Goal: Communication & Community: Answer question/provide support

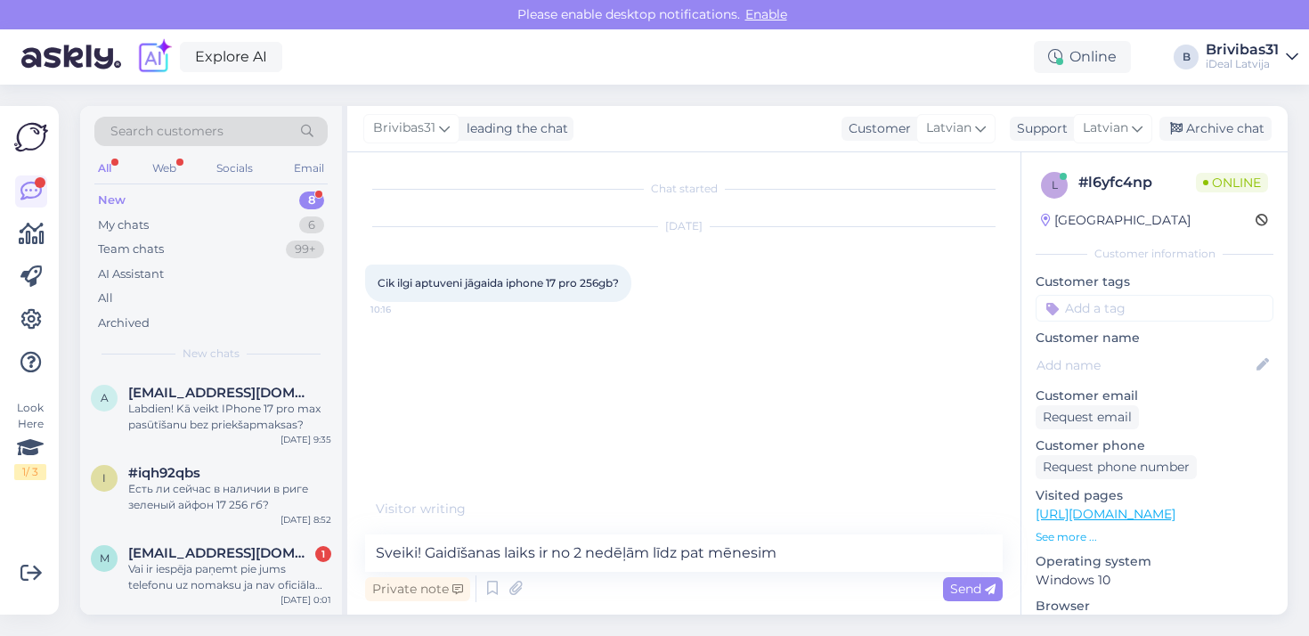
type textarea "Sveiki! Gaidīšanas laiks ir no 2 nedēļām līdz pat mēnesim ."
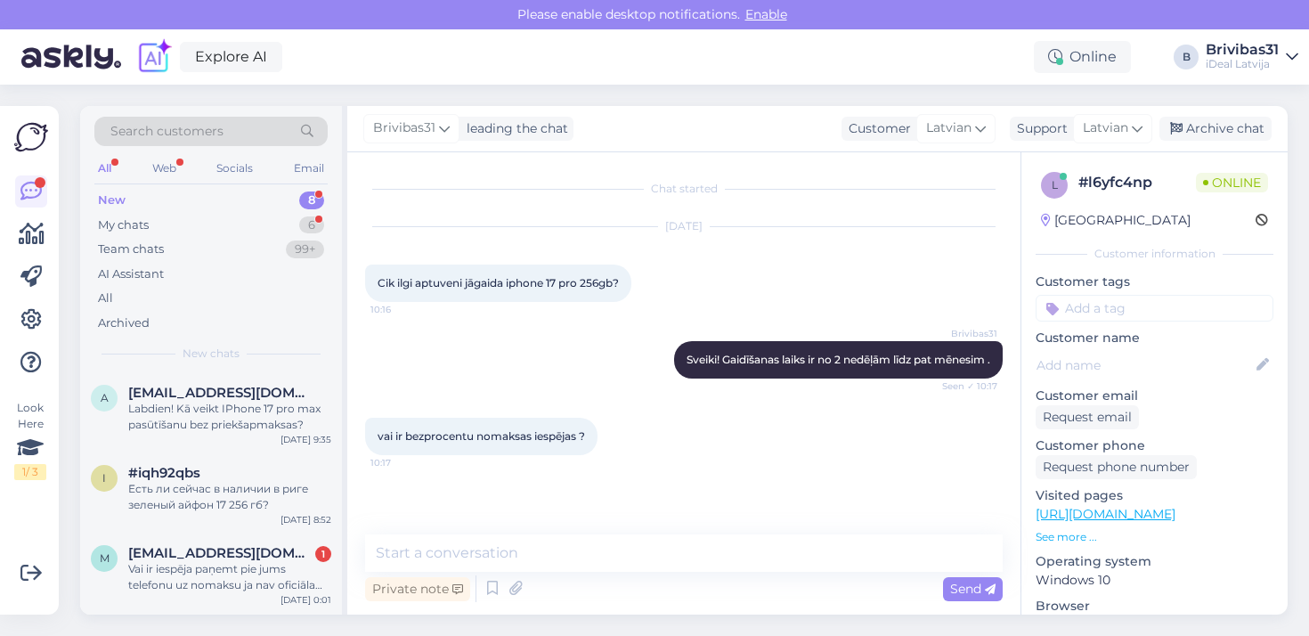
click at [485, 541] on textarea at bounding box center [683, 552] width 637 height 37
type textarea "š"
type textarea "Šobrid bezprocentu līzings nav pieejams ."
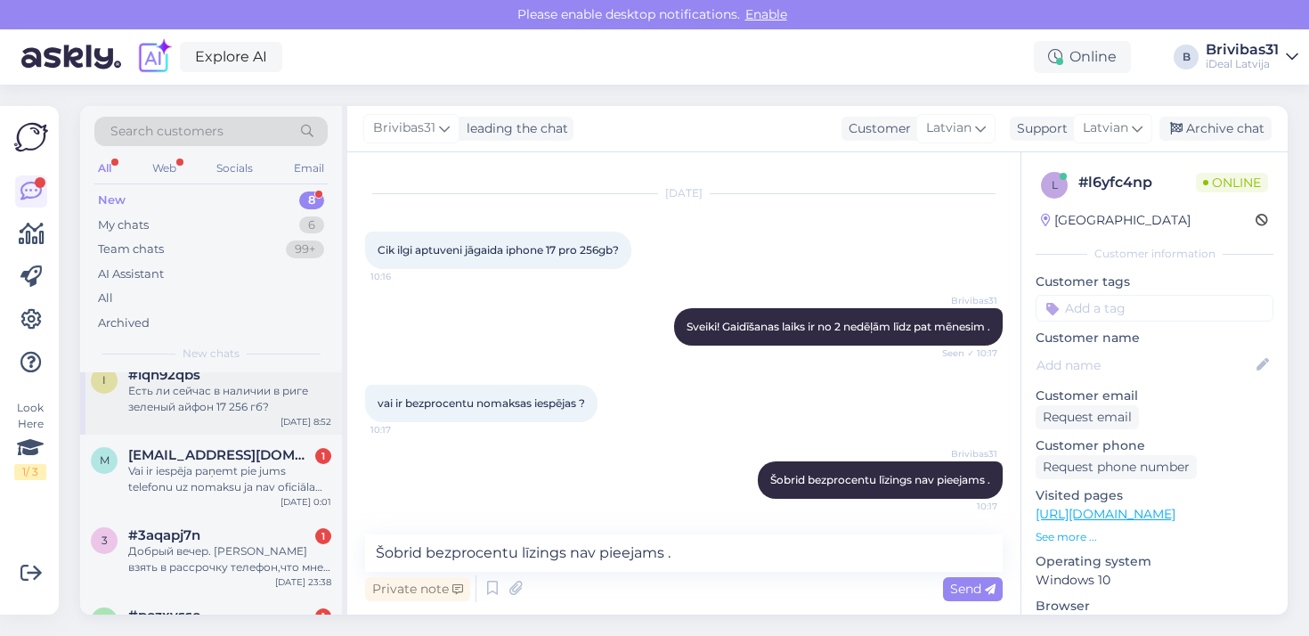
scroll to position [99, 0]
click at [254, 490] on div "Vai ir iespēja paņemt pie jums telefonu uz nomaksu ja nav oficiāla darba bet ir…" at bounding box center [229, 478] width 203 height 32
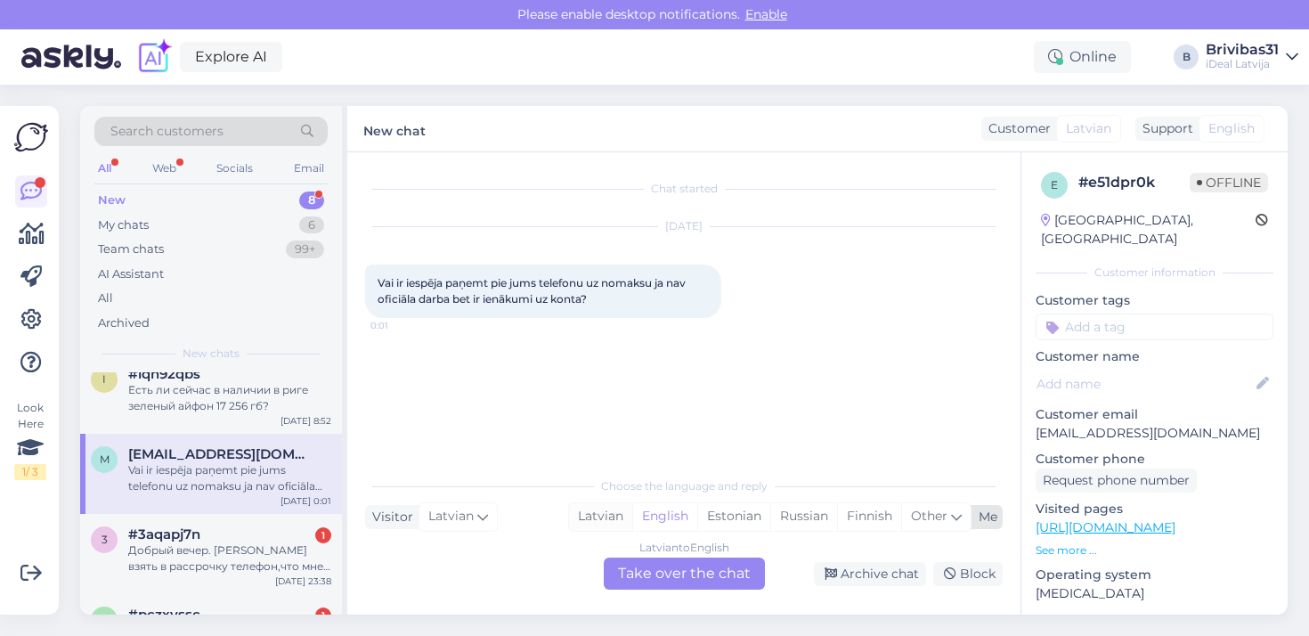
click at [602, 515] on div "Latvian" at bounding box center [600, 516] width 63 height 27
click at [660, 574] on div "Latvian to Latvian Take over the chat" at bounding box center [684, 573] width 161 height 32
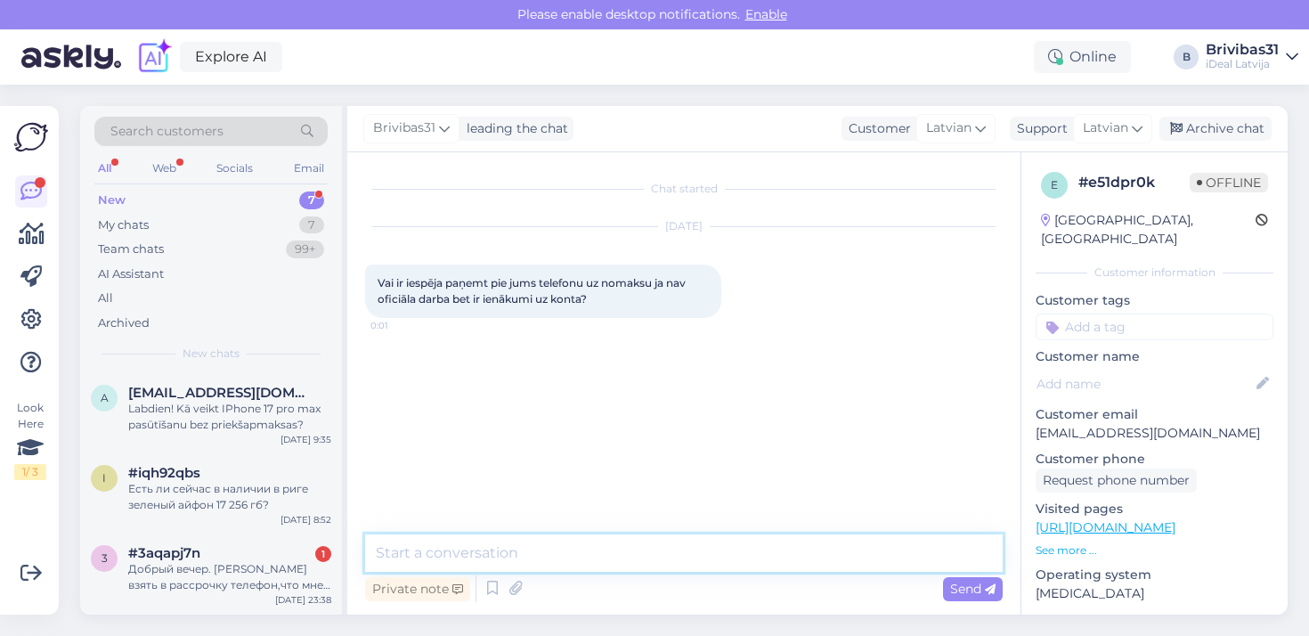
click at [517, 552] on textarea at bounding box center [683, 552] width 637 height 37
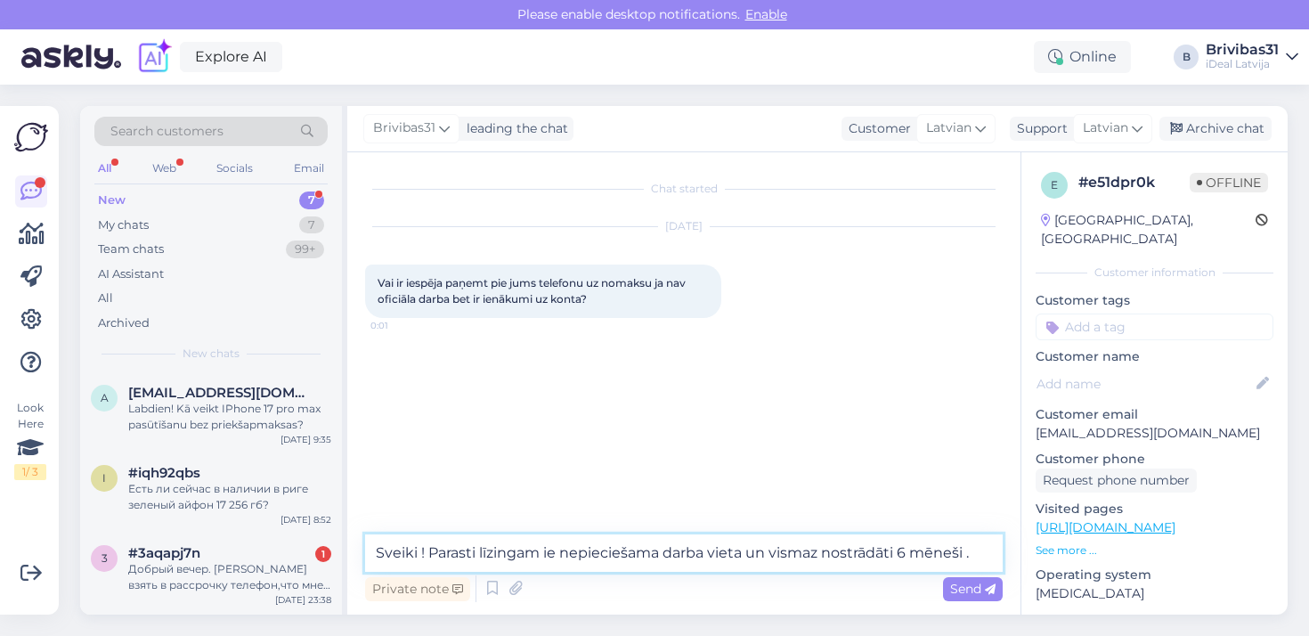
type textarea "Sveiki ! Parasti līzingam ie nepieciešama darba vieta un vismaz nostrādāti 6 mē…"
